Goal: Use online tool/utility: Utilize a website feature to perform a specific function

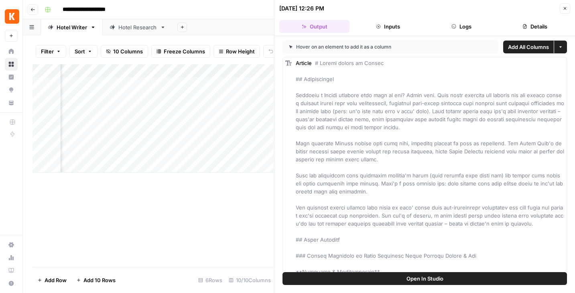
scroll to position [185, 0]
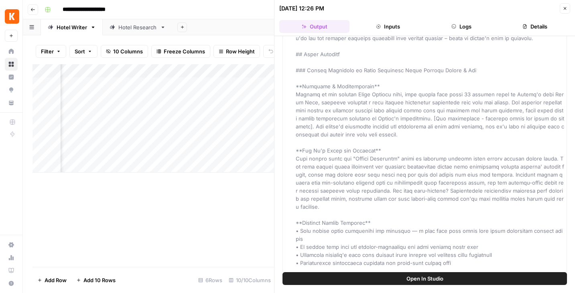
click at [566, 10] on icon "button" at bounding box center [564, 8] width 5 height 5
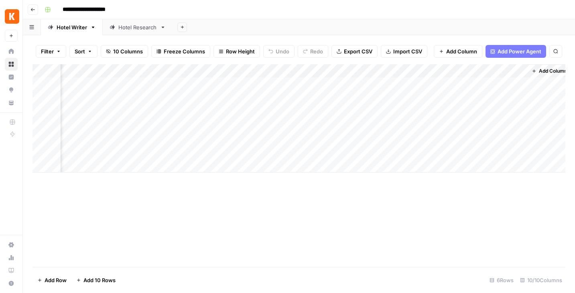
scroll to position [0, 299]
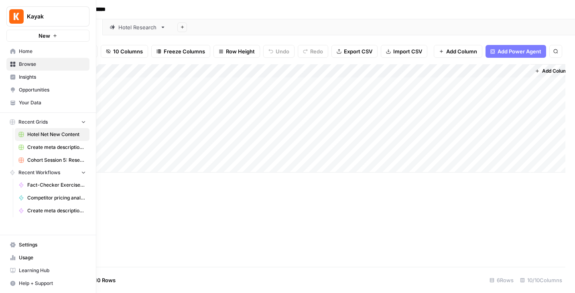
click at [14, 52] on icon at bounding box center [12, 51] width 5 height 5
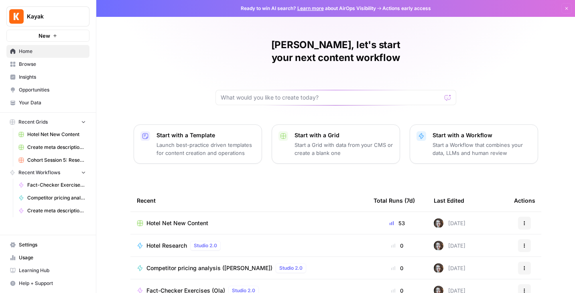
click at [33, 104] on span "Your Data" at bounding box center [52, 102] width 67 height 7
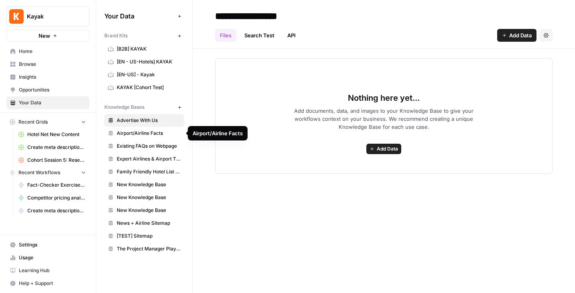
click at [142, 132] on span "Airport/Airline Facts" at bounding box center [149, 133] width 64 height 7
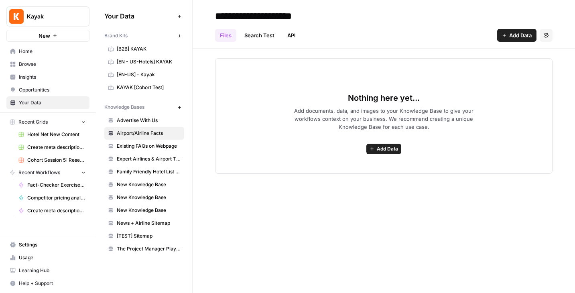
click at [181, 106] on icon "button" at bounding box center [179, 107] width 4 height 4
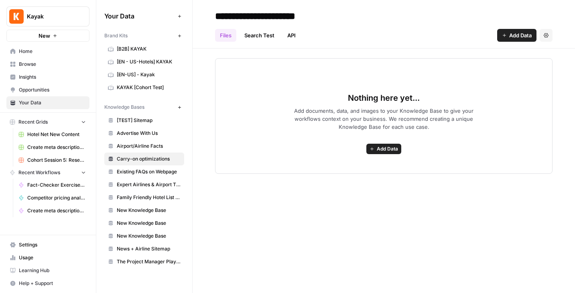
type input "**********"
click at [383, 152] on span "Add Data" at bounding box center [387, 148] width 21 height 7
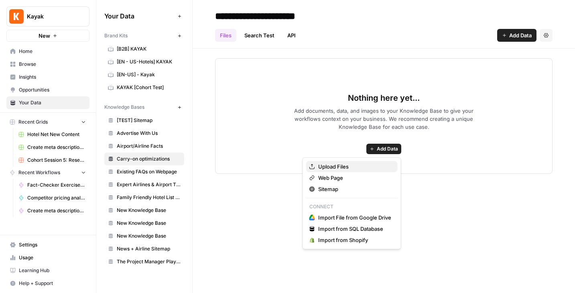
click at [353, 167] on span "Upload Files" at bounding box center [354, 166] width 73 height 8
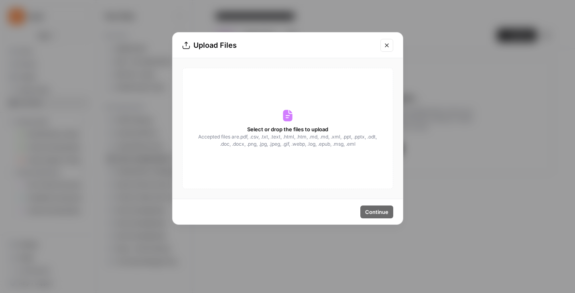
click at [289, 122] on div "Select or drop the files to upload Accepted files are .pdf, .csv, .txt, .text, …" at bounding box center [287, 128] width 211 height 121
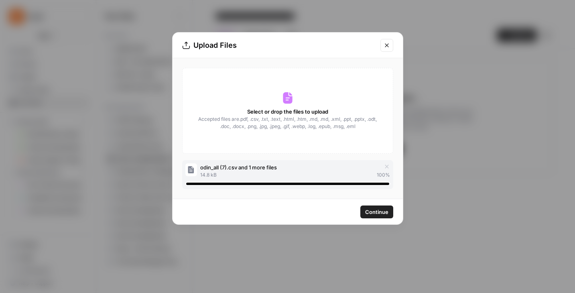
click at [372, 213] on span "Continue" at bounding box center [376, 212] width 23 height 8
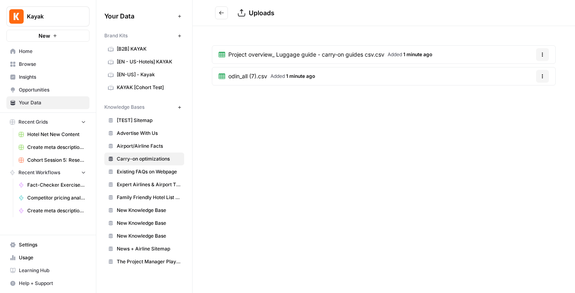
click at [219, 12] on icon "Go back" at bounding box center [222, 13] width 6 height 6
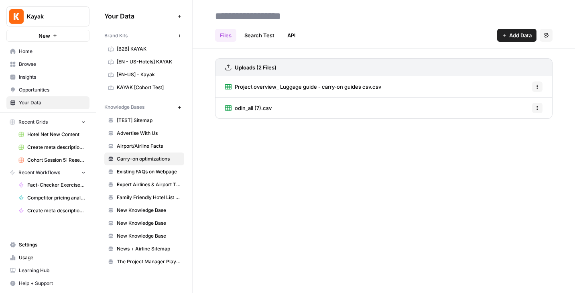
click at [306, 20] on input at bounding box center [276, 16] width 128 height 16
click at [323, 39] on div "Files Search Test API Add Data Settings" at bounding box center [383, 31] width 337 height 19
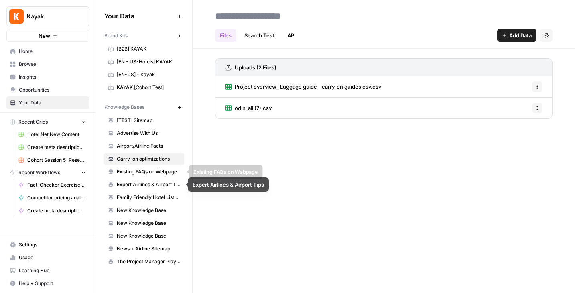
click at [126, 173] on span "Existing FAQs on Webpage" at bounding box center [149, 171] width 64 height 7
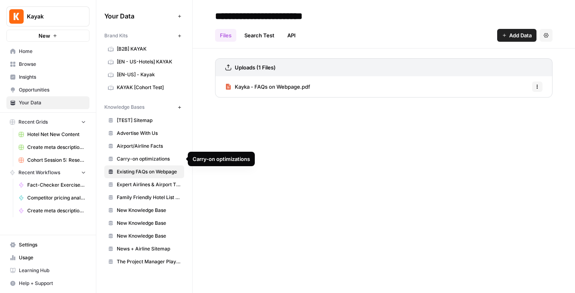
click at [132, 156] on span "Carry-on optimizations" at bounding box center [149, 158] width 64 height 7
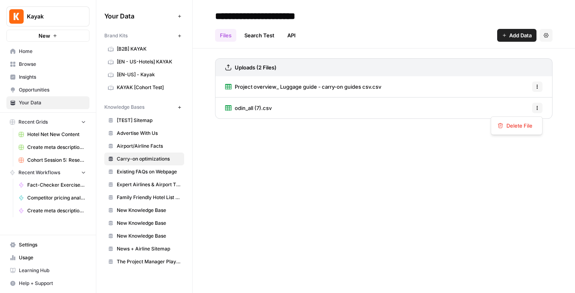
click at [537, 108] on icon "button" at bounding box center [537, 108] width 1 height 1
click at [243, 103] on link "odin_all (7).csv" at bounding box center [248, 107] width 47 height 21
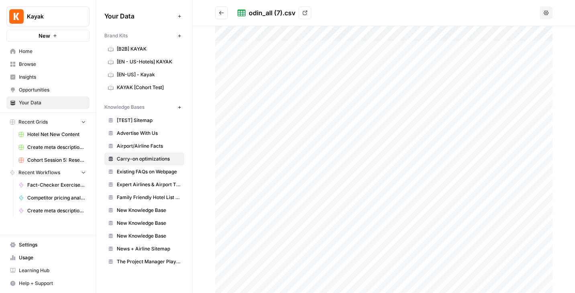
click at [219, 12] on icon "Go back" at bounding box center [222, 13] width 6 height 6
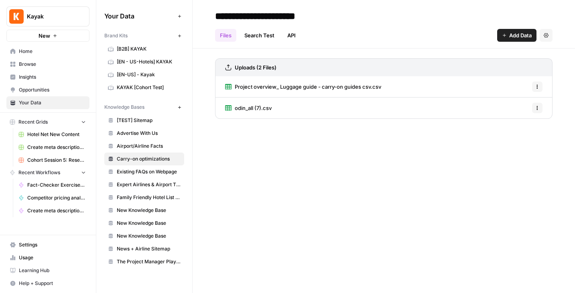
click at [284, 88] on span "Project overview_ Luggage guide - carry-on guides csv.csv" at bounding box center [308, 87] width 146 height 8
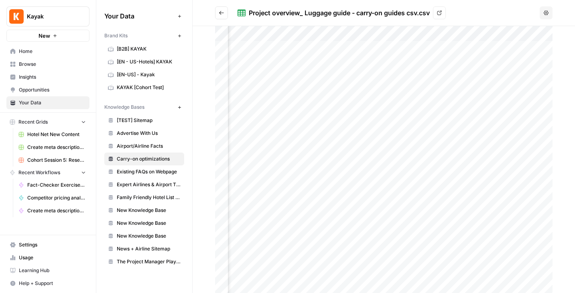
scroll to position [0, 210]
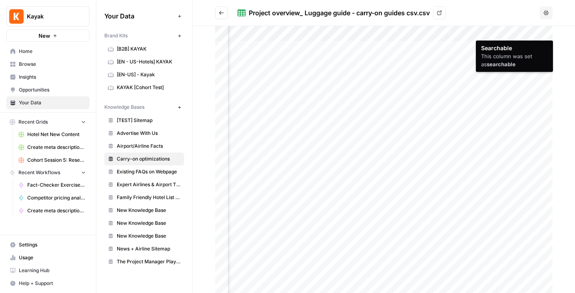
click at [515, 33] on div at bounding box center [383, 159] width 337 height 267
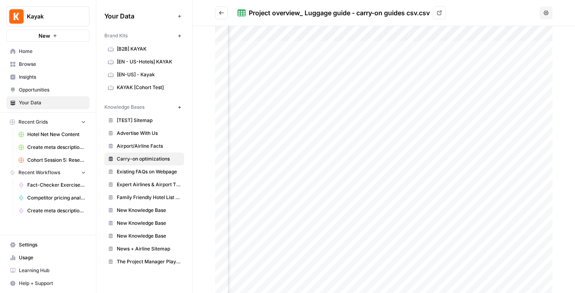
click at [504, 32] on div at bounding box center [383, 159] width 337 height 267
click at [219, 10] on icon "Go back" at bounding box center [222, 13] width 6 height 6
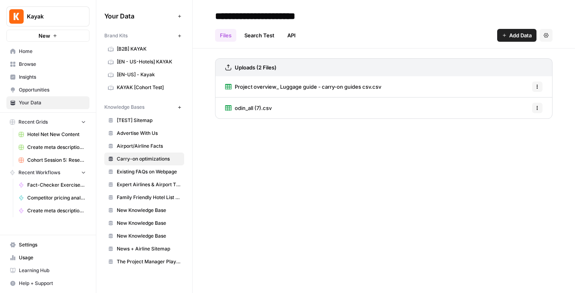
click at [27, 65] on span "Browse" at bounding box center [52, 64] width 67 height 7
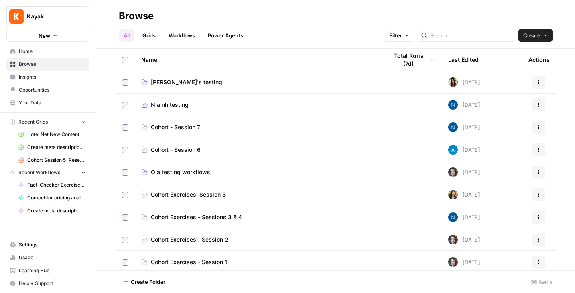
click at [188, 172] on span "Ola testing workflows" at bounding box center [180, 172] width 59 height 8
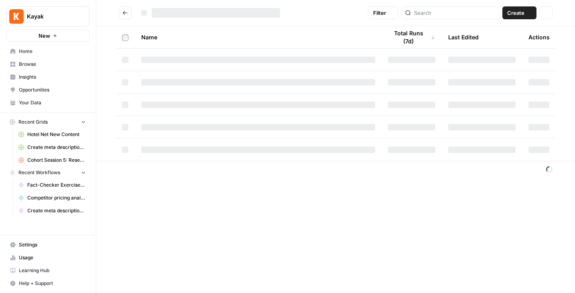
click at [188, 172] on footer at bounding box center [335, 169] width 479 height 16
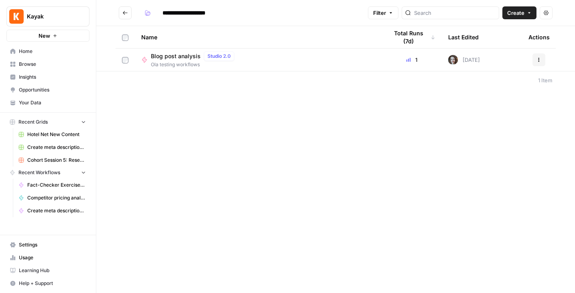
click at [183, 55] on span "Blog post analysis" at bounding box center [176, 56] width 50 height 8
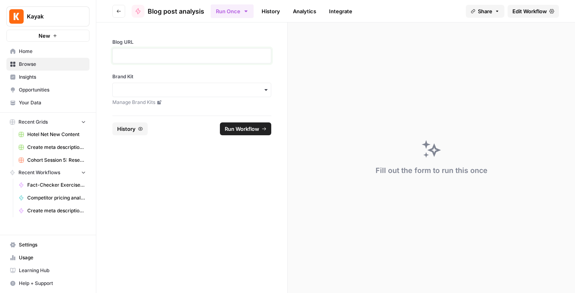
click at [183, 55] on p at bounding box center [192, 56] width 148 height 8
click at [534, 8] on span "Edit Workflow" at bounding box center [529, 11] width 35 height 8
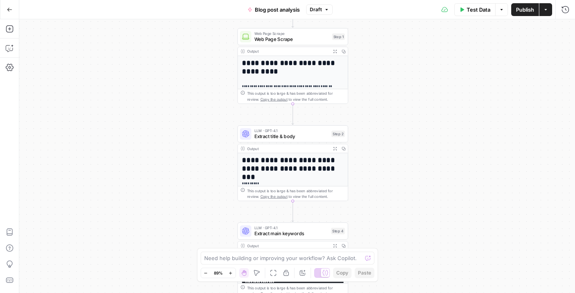
click at [371, 79] on div "**********" at bounding box center [297, 156] width 556 height 274
